Goal: Use online tool/utility

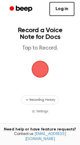
click at [40, 68] on span "button" at bounding box center [39, 69] width 17 height 17
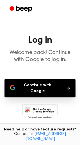
click at [42, 85] on button "Continue with Google" at bounding box center [39, 88] width 71 height 18
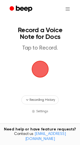
click at [39, 75] on span "button" at bounding box center [40, 69] width 16 height 16
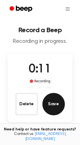
click at [50, 102] on button "Save" at bounding box center [53, 104] width 22 height 22
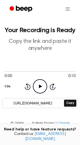
click at [39, 88] on icon "Play Audio" at bounding box center [40, 86] width 14 height 14
